Goal: Task Accomplishment & Management: Use online tool/utility

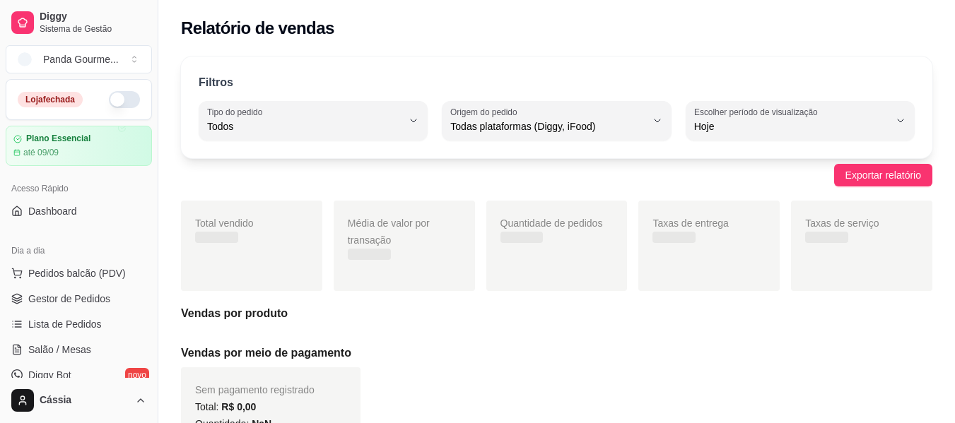
select select "ALL"
select select "0"
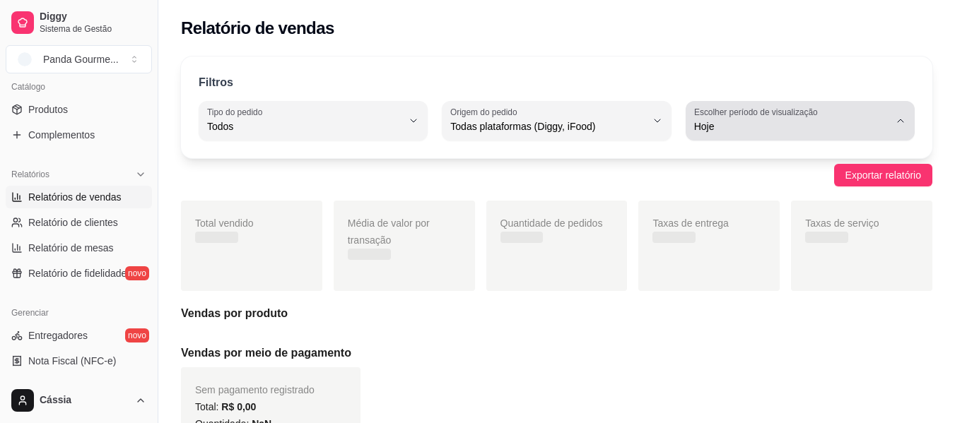
click at [741, 129] on span "Hoje" at bounding box center [791, 126] width 195 height 14
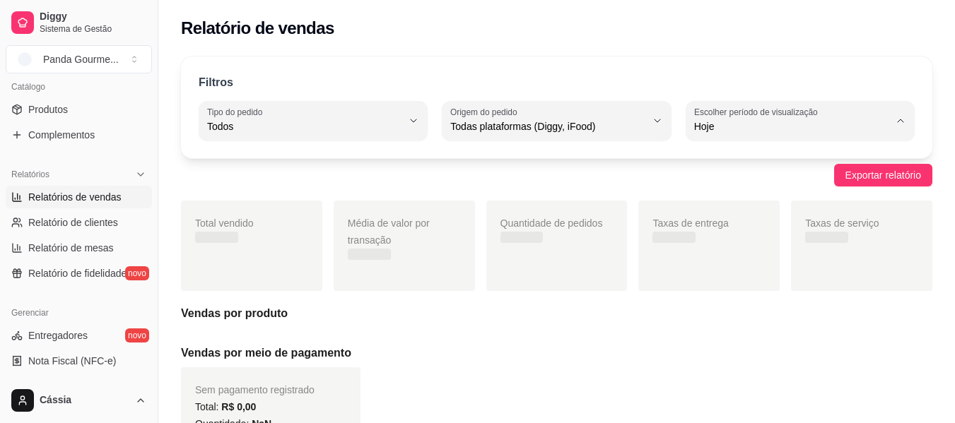
click at [727, 305] on span "Customizado" at bounding box center [792, 298] width 184 height 13
type input "-1"
select select "-1"
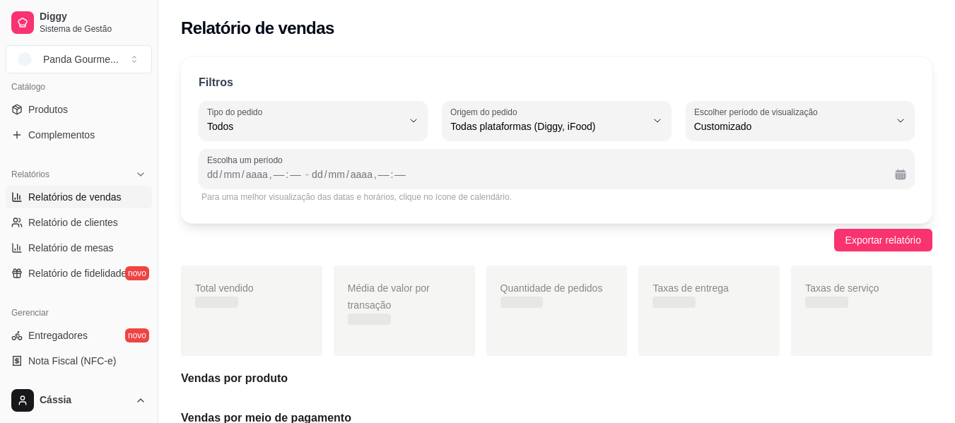
scroll to position [13, 0]
click at [269, 171] on div "," at bounding box center [271, 175] width 6 height 14
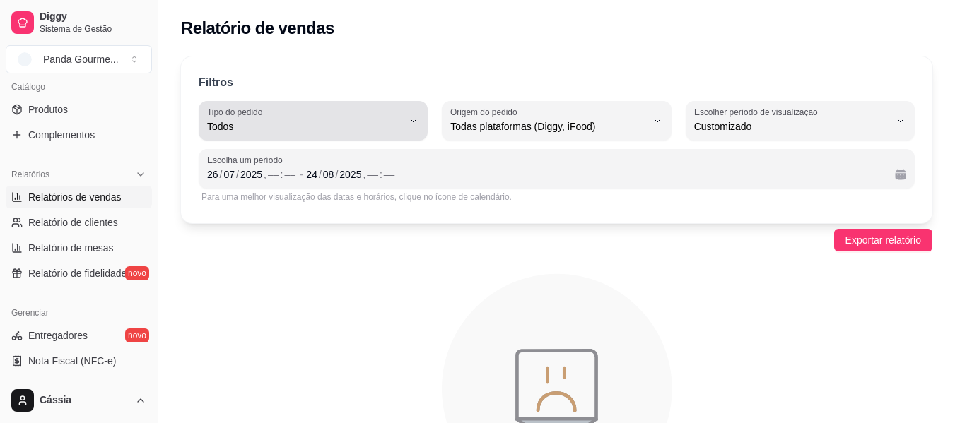
click at [348, 128] on span "Todos" at bounding box center [304, 126] width 195 height 14
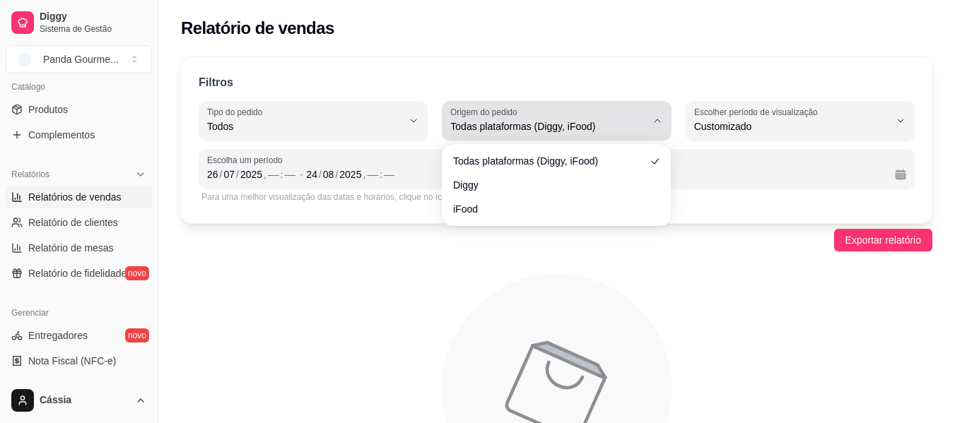
click at [524, 113] on div "Todas plataformas (Diggy, iFood)" at bounding box center [547, 121] width 195 height 28
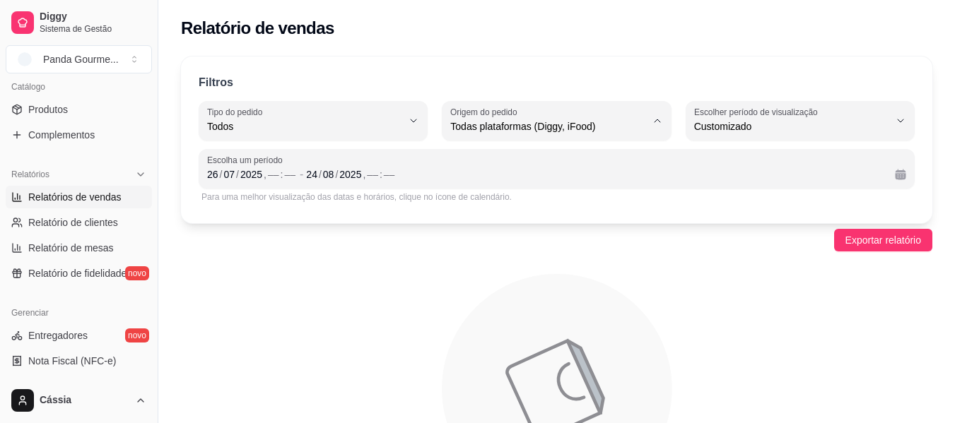
click at [528, 186] on span "Diggy" at bounding box center [549, 183] width 184 height 13
type input "DIGGY"
select select "DIGGY"
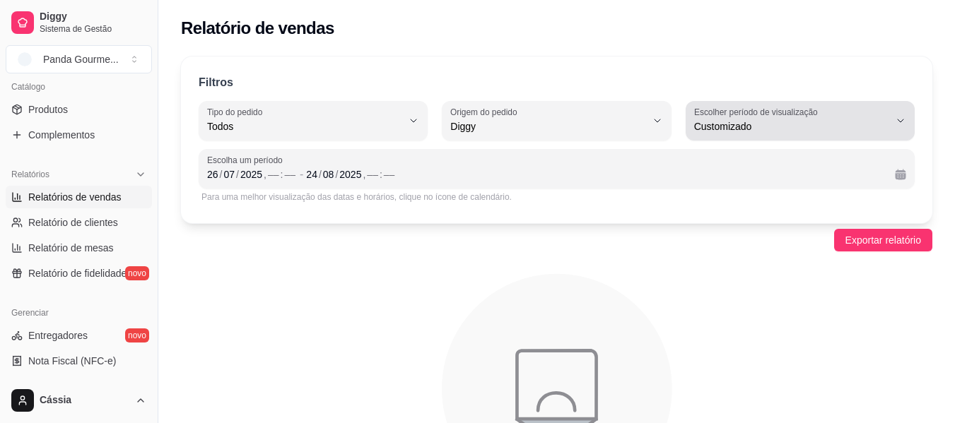
click at [743, 117] on label "Escolher período de visualização" at bounding box center [758, 112] width 128 height 12
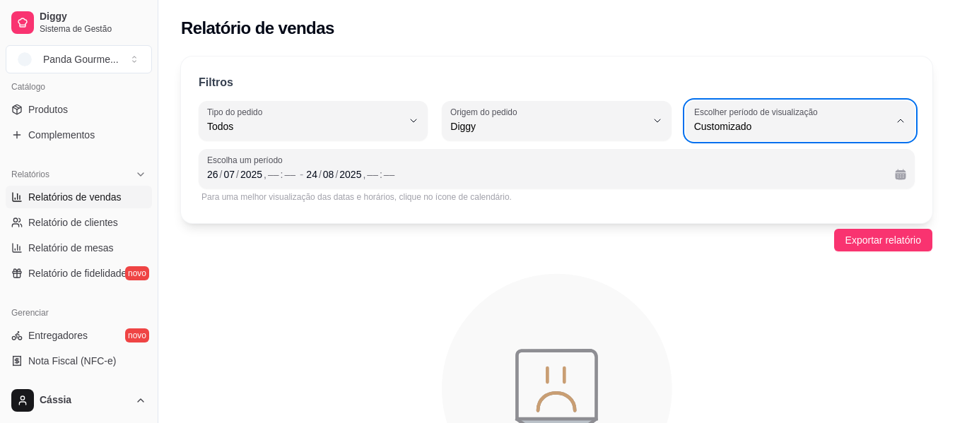
click at [510, 281] on icon "animation" at bounding box center [556, 389] width 751 height 247
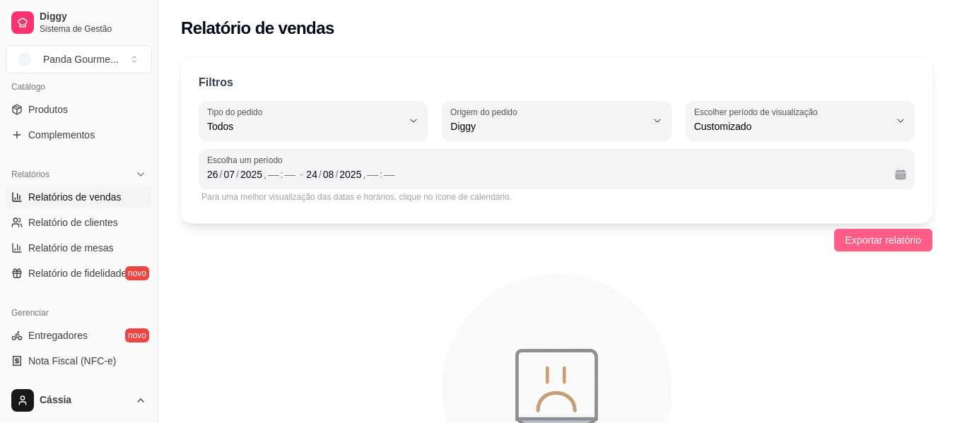
click at [892, 237] on span "Exportar relatório" at bounding box center [883, 241] width 76 height 16
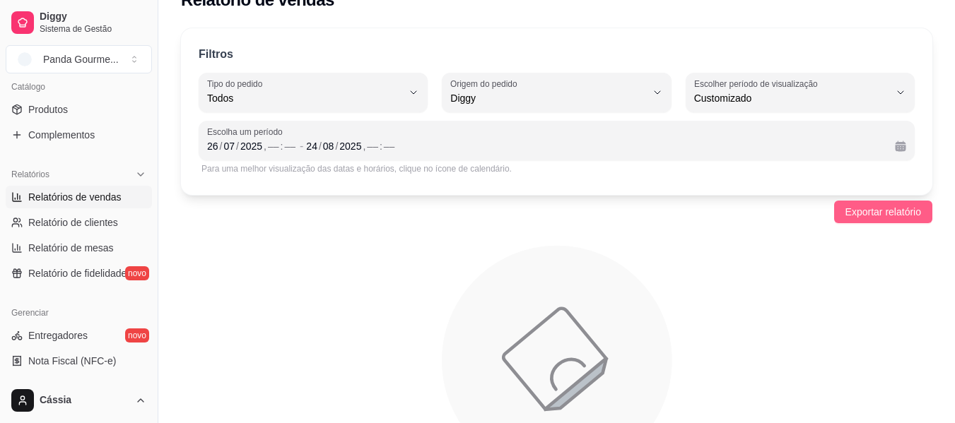
scroll to position [25, 0]
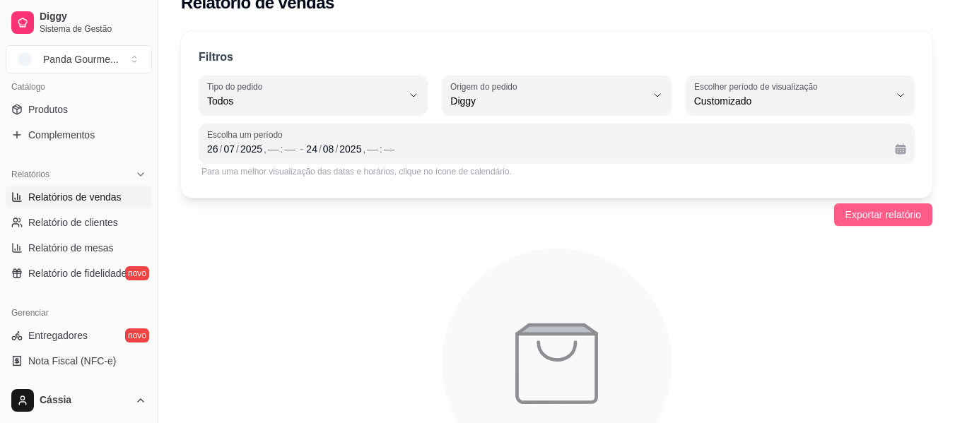
click at [865, 211] on span "Exportar relatório" at bounding box center [883, 215] width 76 height 16
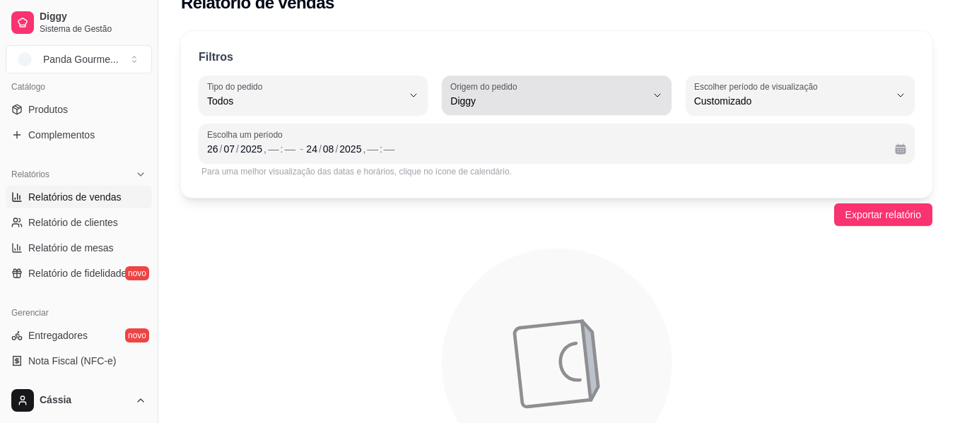
click at [579, 95] on span "Diggy" at bounding box center [547, 101] width 195 height 14
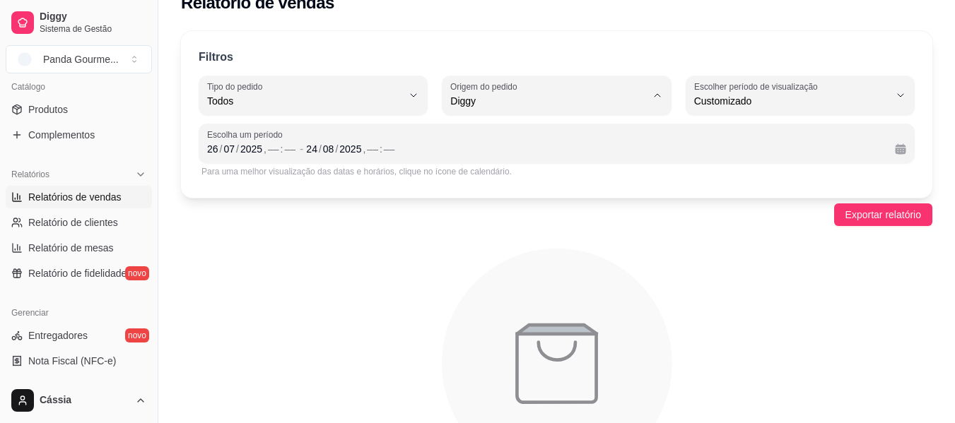
click at [550, 140] on span "Todas plataformas (Diggy, iFood)" at bounding box center [549, 134] width 184 height 13
type input "ALL"
select select "ALL"
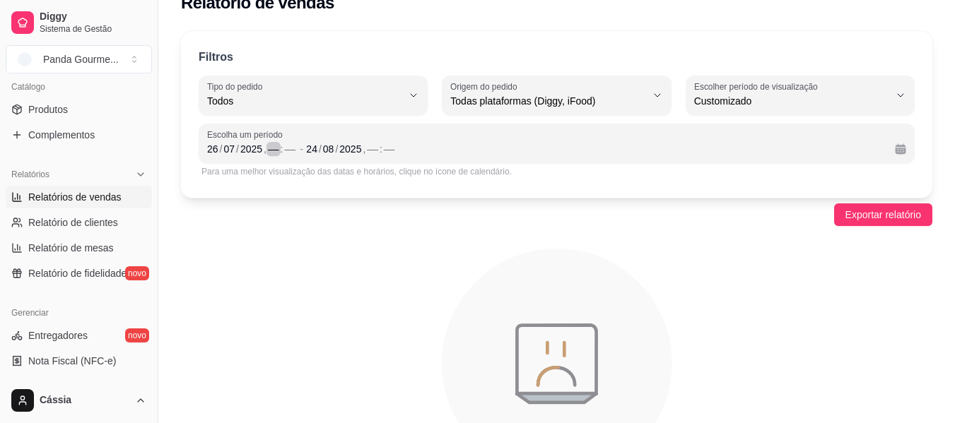
click at [281, 150] on div ":" at bounding box center [282, 149] width 6 height 14
click at [283, 148] on div "––" at bounding box center [290, 149] width 14 height 14
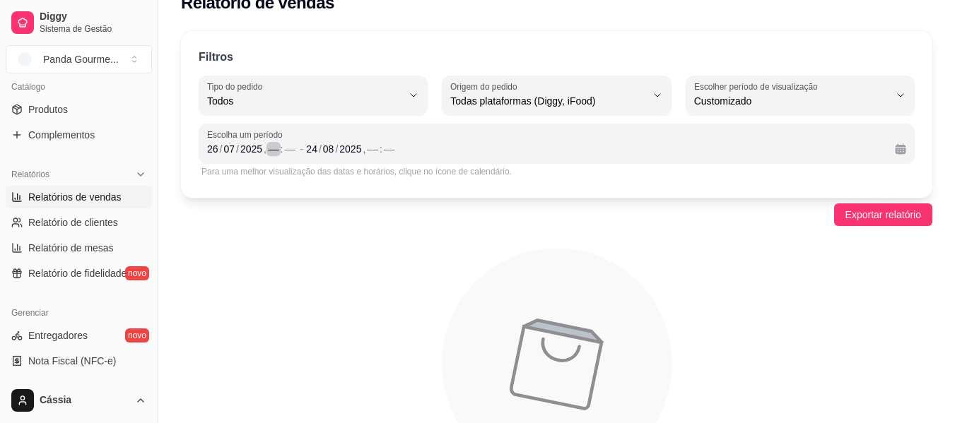
click at [276, 150] on div "––" at bounding box center [273, 149] width 14 height 14
click at [356, 240] on div "Filtros ALL Tipo do pedido Todos Entrega Retirada Mesa Consumo local Tipo do pe…" at bounding box center [556, 274] width 797 height 502
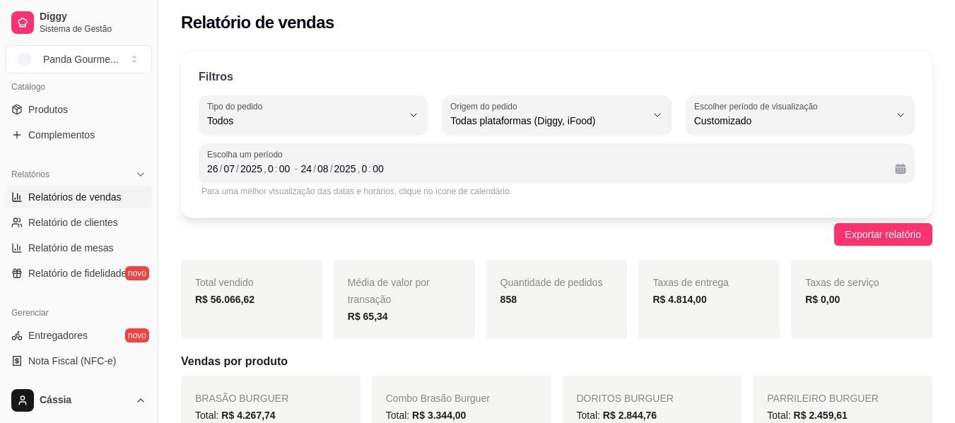
scroll to position [0, 0]
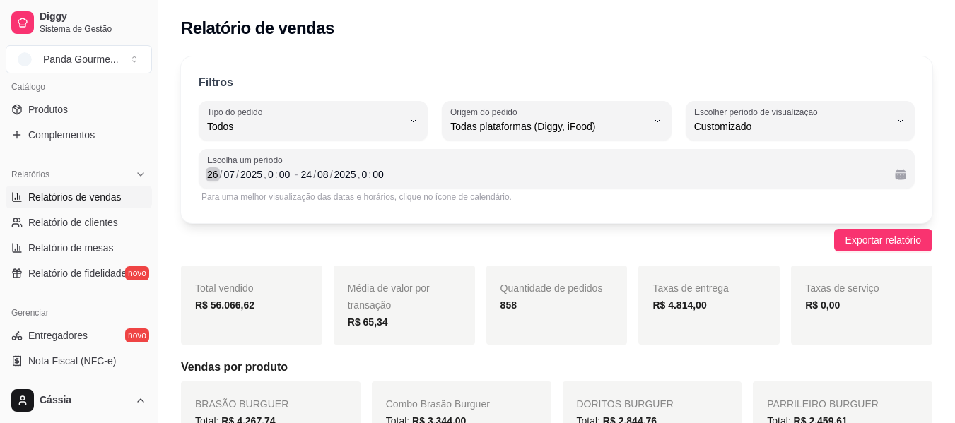
click at [213, 172] on div "26" at bounding box center [213, 175] width 14 height 14
click at [898, 242] on span "Exportar relatório" at bounding box center [883, 241] width 76 height 16
click at [882, 237] on span "Exportar relatório" at bounding box center [883, 241] width 76 height 16
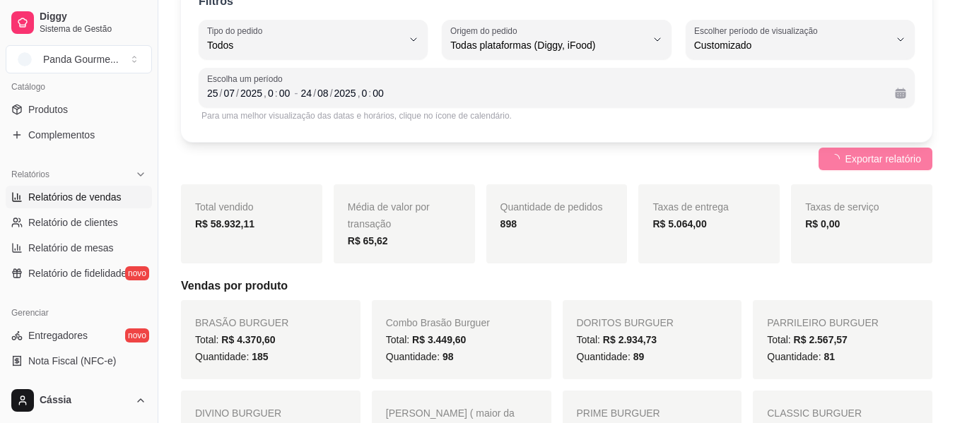
scroll to position [71, 0]
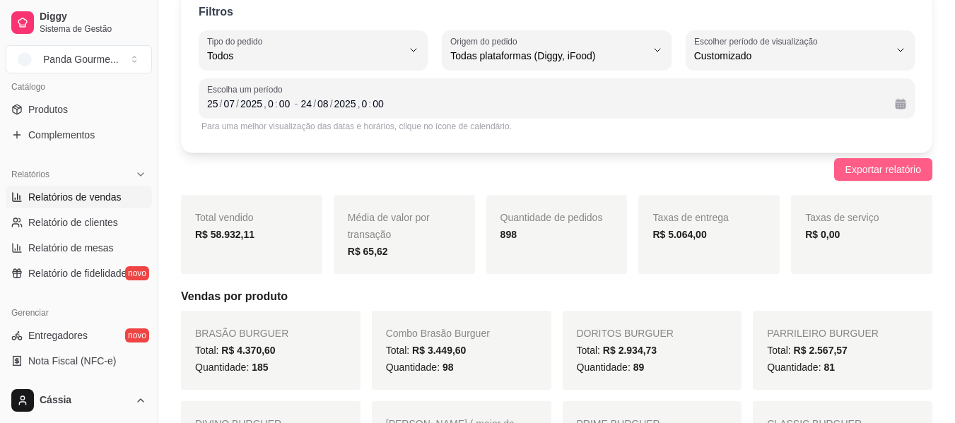
click at [859, 180] on button "Exportar relatório" at bounding box center [883, 169] width 98 height 23
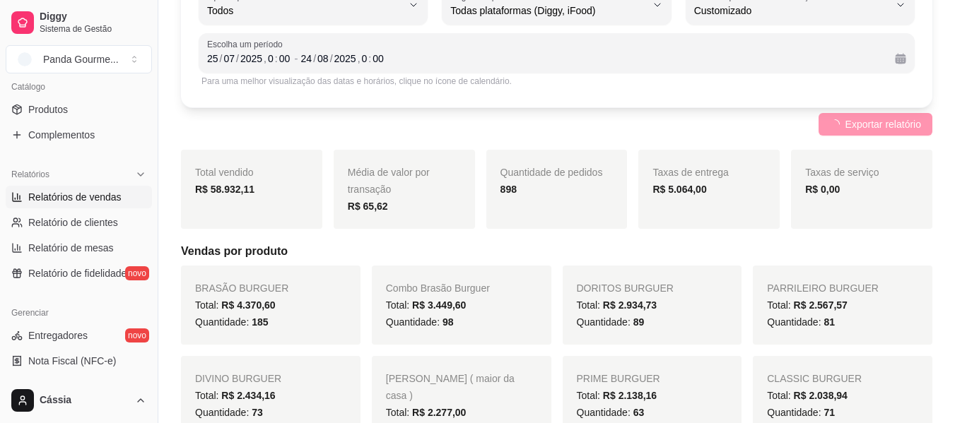
scroll to position [141, 0]
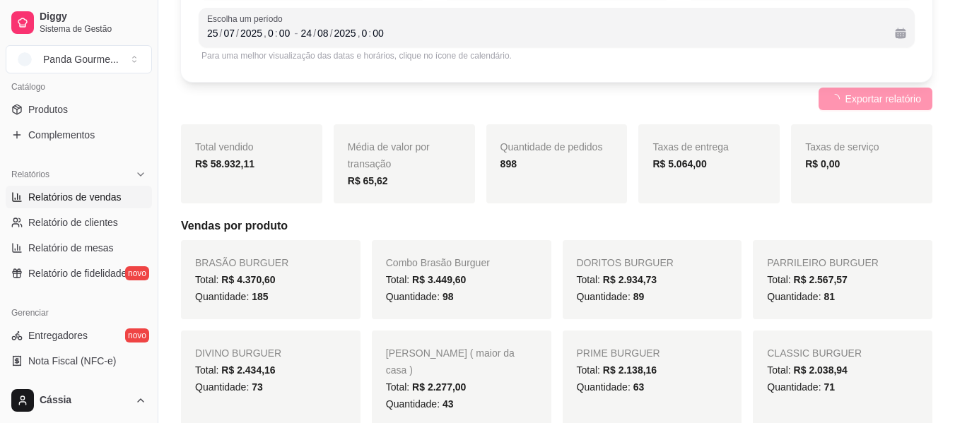
click at [873, 103] on span "Exportar relatório" at bounding box center [883, 99] width 76 height 16
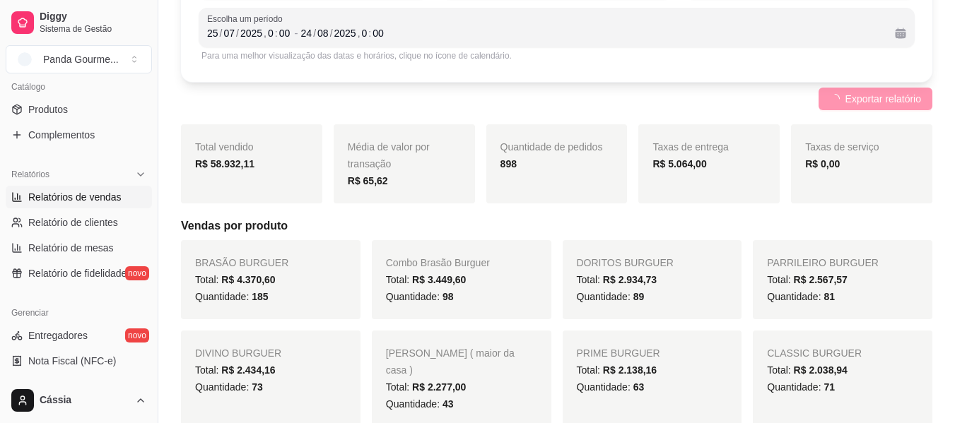
click at [873, 103] on span "Exportar relatório" at bounding box center [883, 99] width 76 height 16
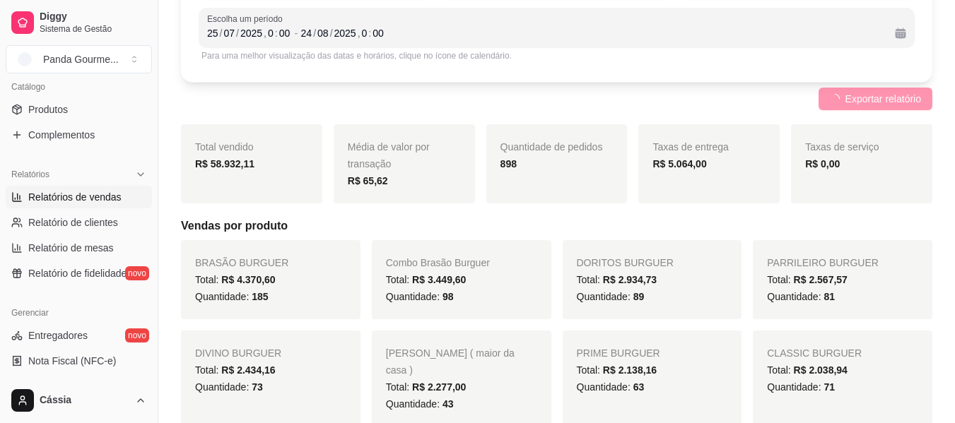
click at [873, 103] on span "Exportar relatório" at bounding box center [883, 99] width 76 height 16
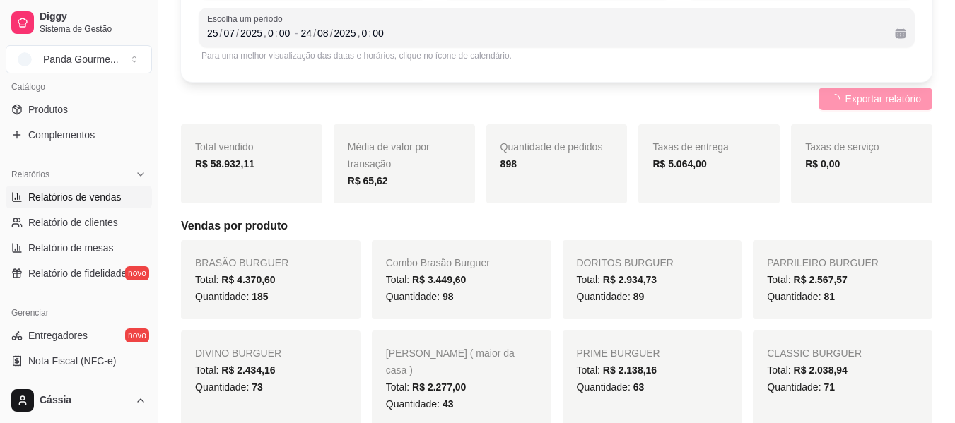
click at [873, 103] on span "Exportar relatório" at bounding box center [883, 99] width 76 height 16
click at [868, 107] on button "Exportar relatório" at bounding box center [875, 99] width 114 height 23
click at [896, 100] on span "Exportar relatório" at bounding box center [883, 99] width 76 height 16
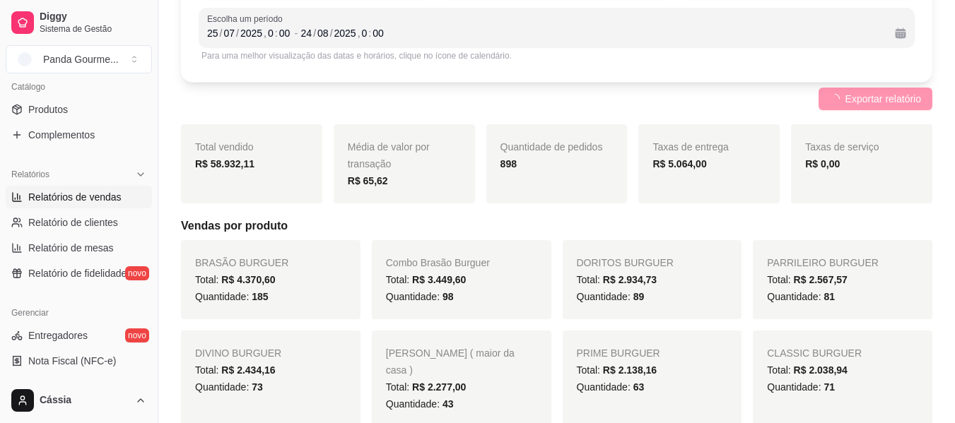
click at [896, 100] on span "Exportar relatório" at bounding box center [883, 99] width 76 height 16
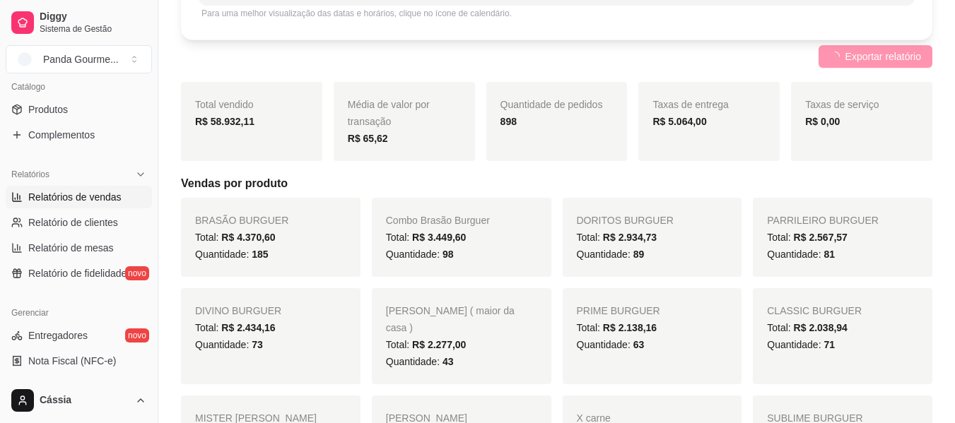
scroll to position [158, 0]
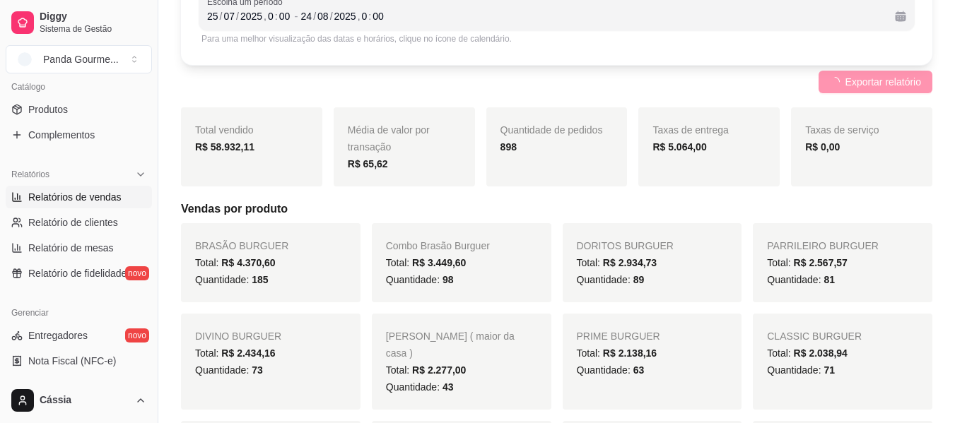
click at [925, 82] on button "Exportar relatório" at bounding box center [875, 82] width 114 height 23
click at [916, 86] on span "Exportar relatório" at bounding box center [883, 82] width 76 height 16
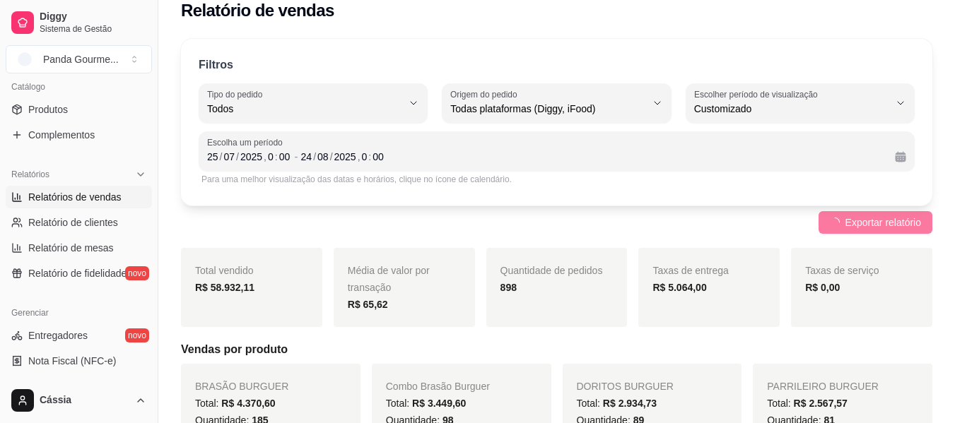
scroll to position [17, 0]
